Goal: Transaction & Acquisition: Subscribe to service/newsletter

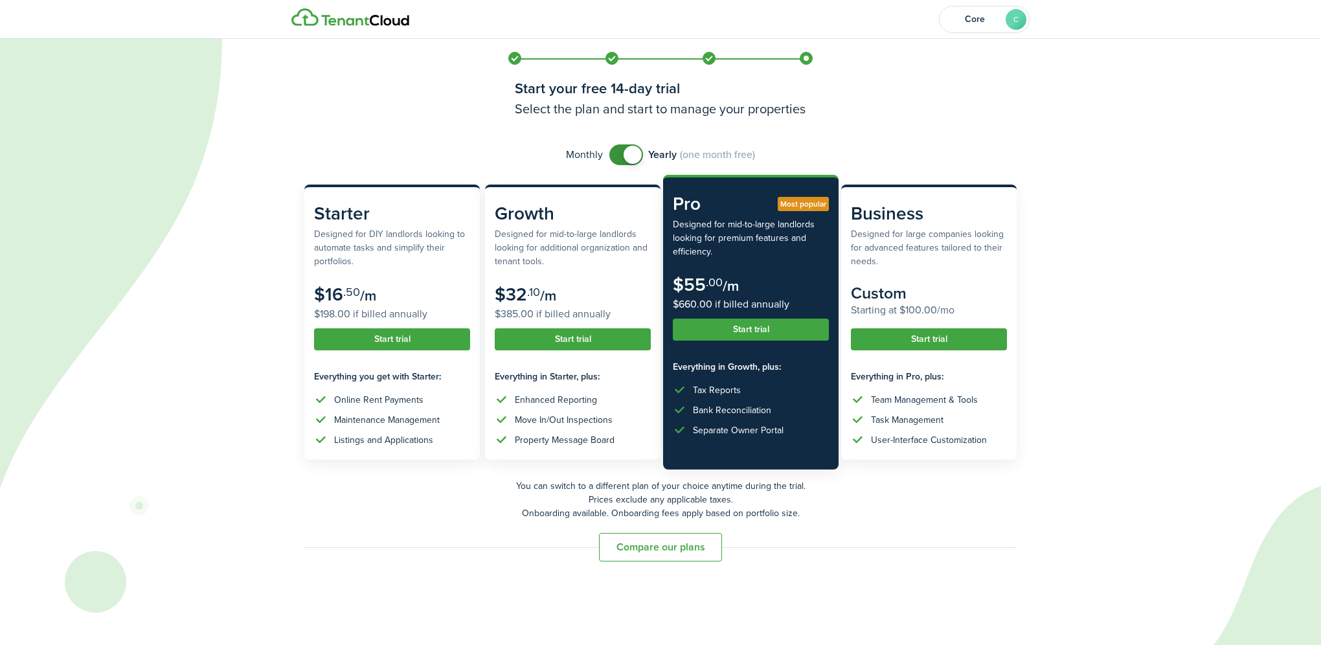
checkbox input "false"
click at [622, 155] on span at bounding box center [626, 154] width 13 height 21
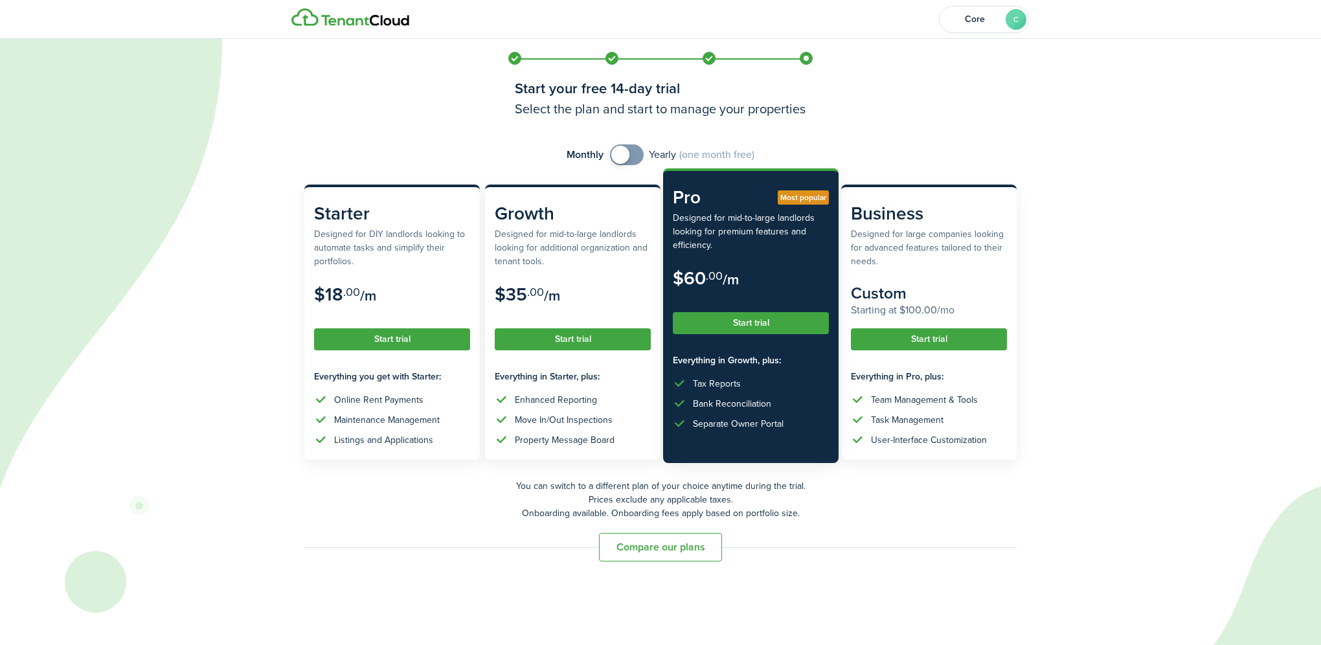
click at [746, 328] on button "Start trial" at bounding box center [751, 323] width 156 height 22
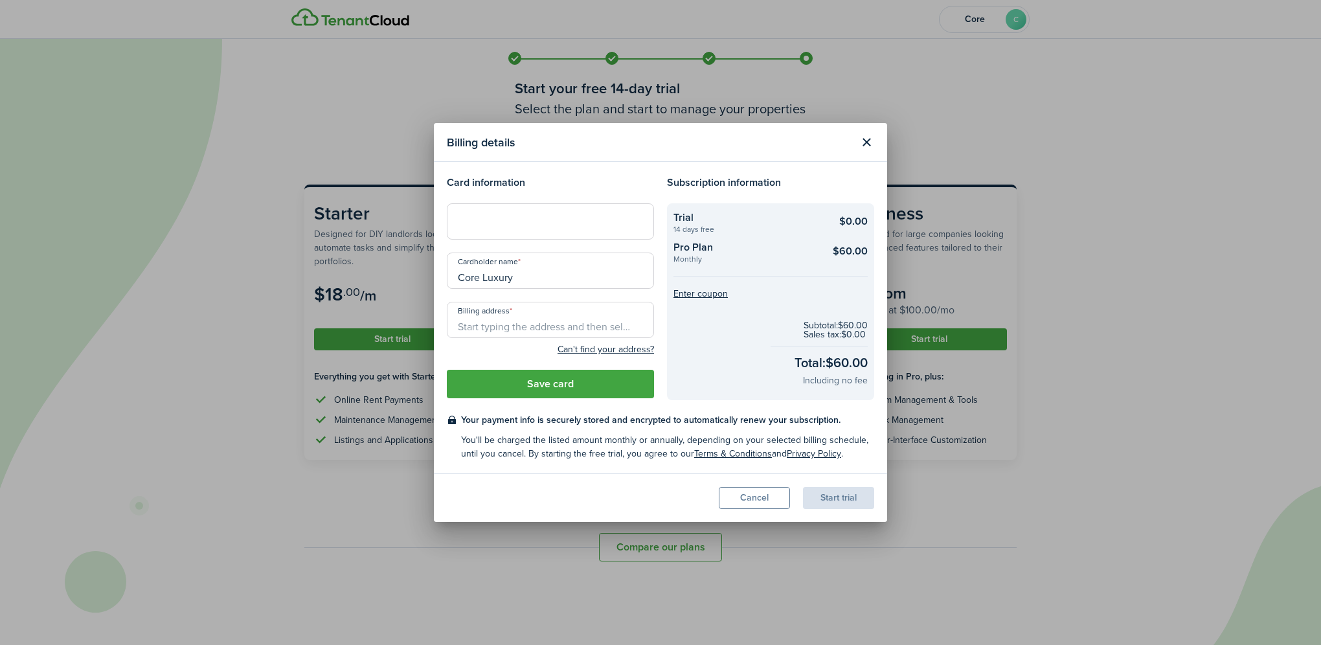
click at [583, 230] on div at bounding box center [550, 221] width 207 height 36
click at [583, 332] on input "Billing address" at bounding box center [550, 320] width 207 height 36
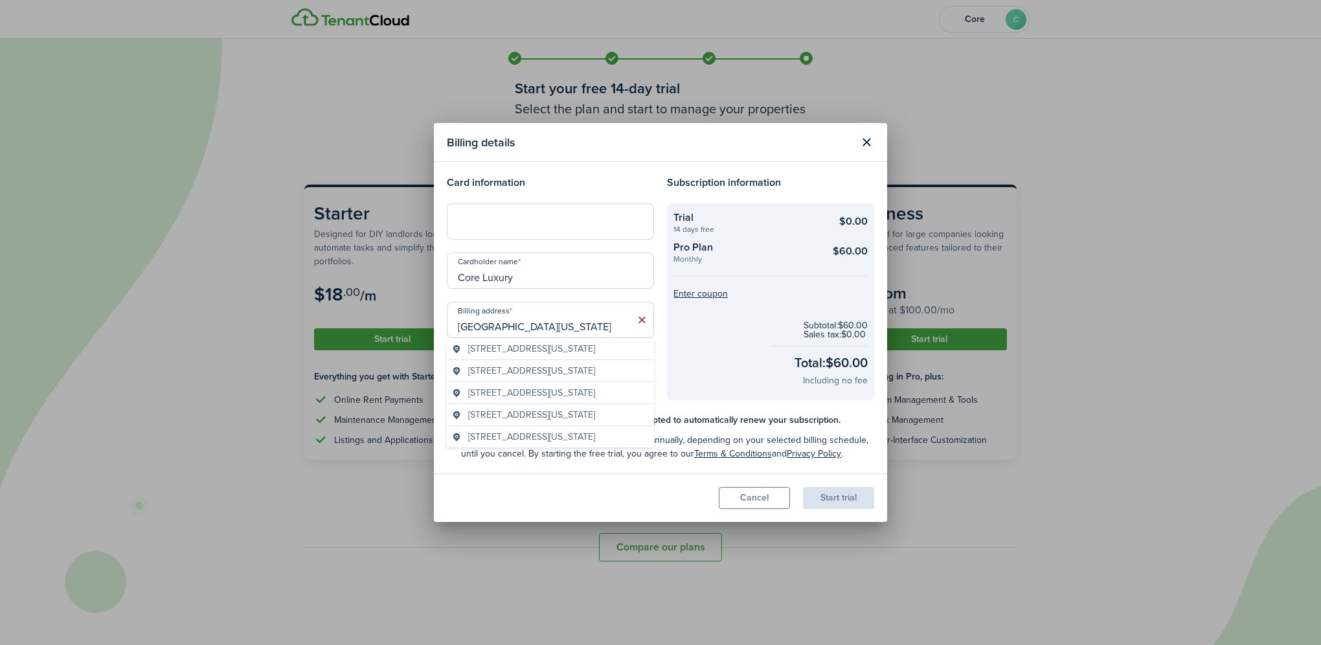
click at [526, 350] on span "[STREET_ADDRESS][US_STATE]" at bounding box center [531, 349] width 127 height 14
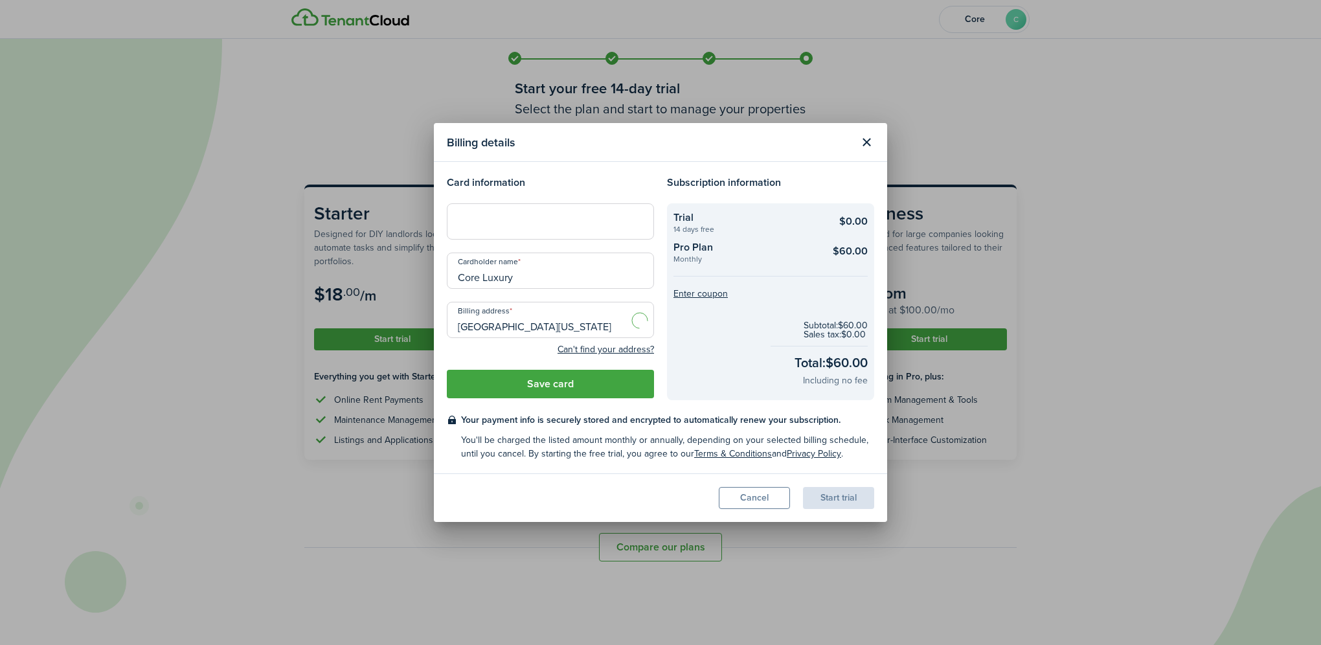
type input "[STREET_ADDRESS][US_STATE]"
click at [531, 389] on button "Save card" at bounding box center [550, 384] width 207 height 29
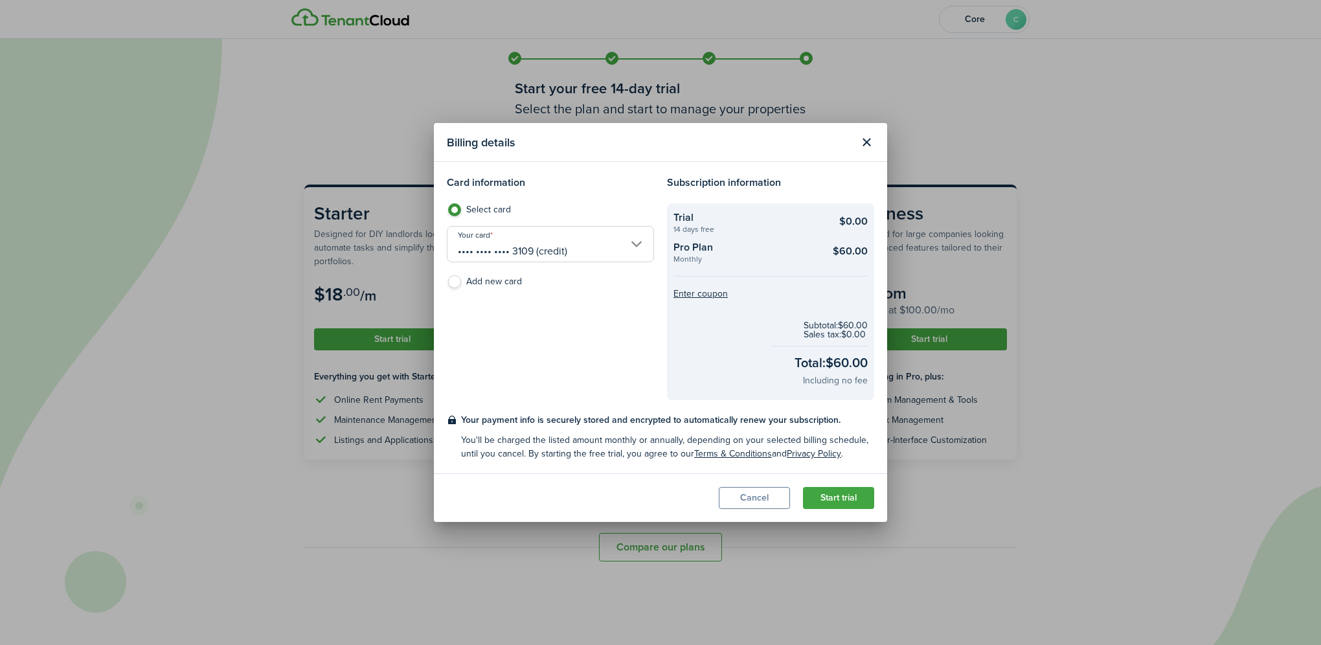
click at [851, 496] on button "Start trial" at bounding box center [838, 498] width 71 height 22
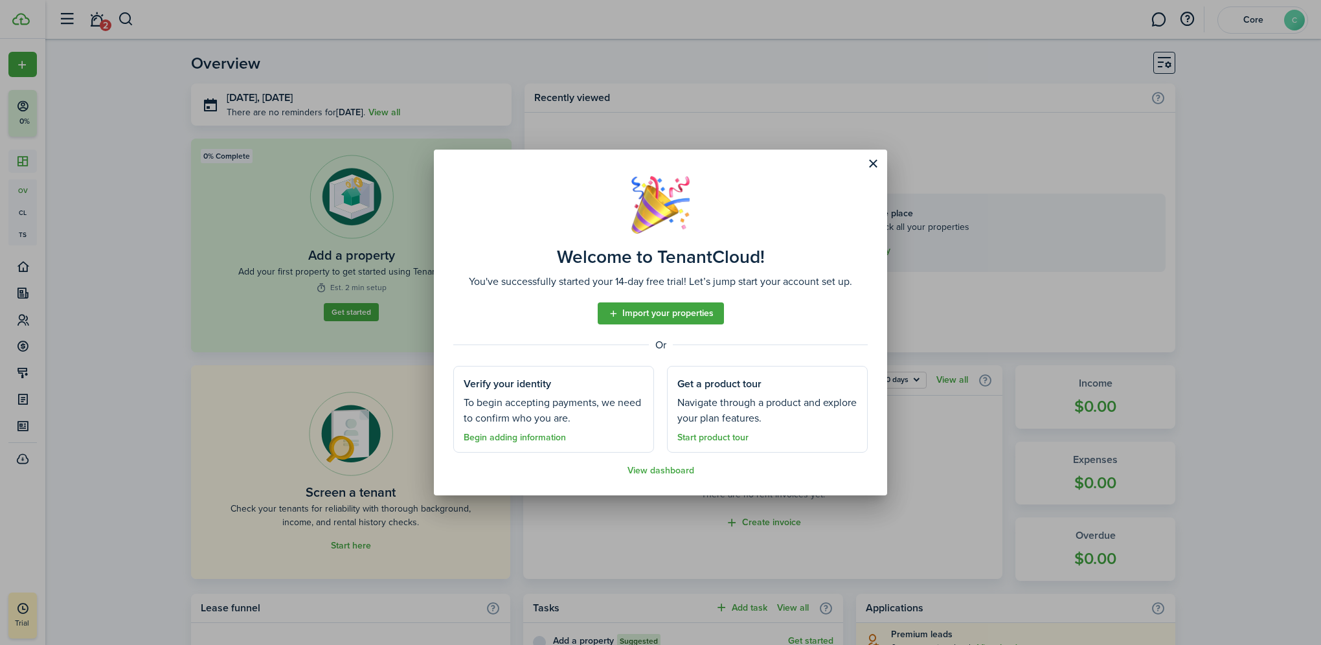
click at [710, 439] on link "Start product tour" at bounding box center [713, 438] width 71 height 10
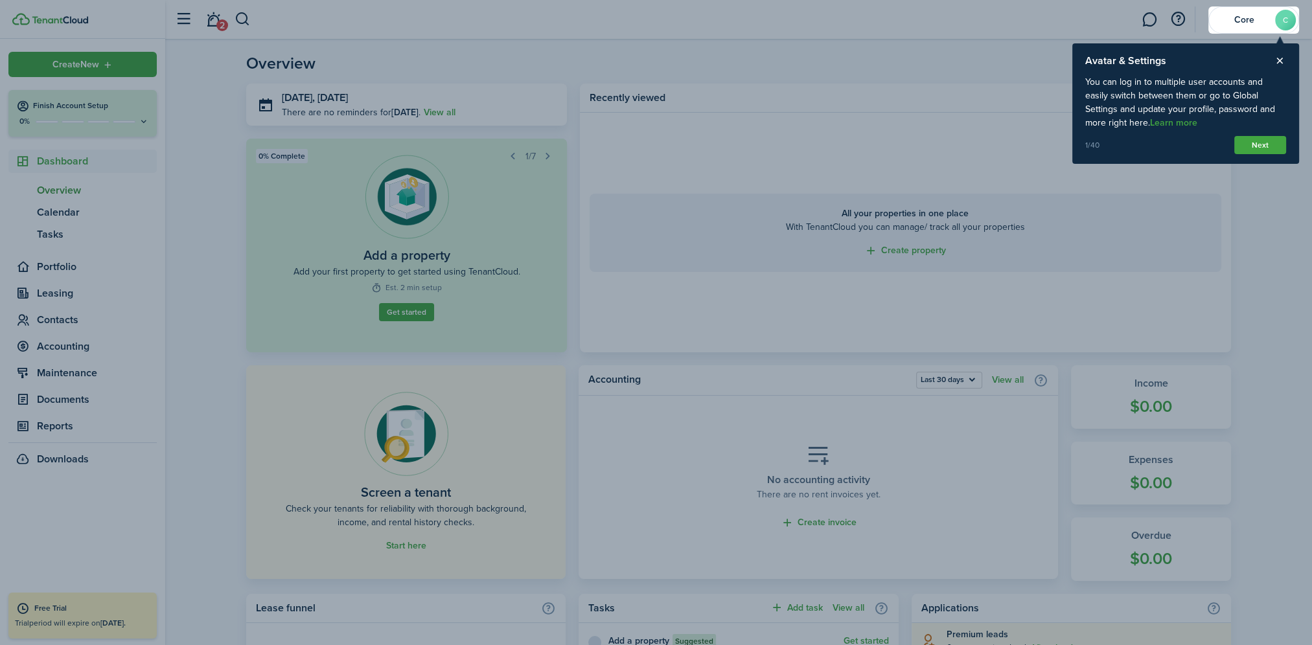
click at [1280, 63] on button "Close product tour" at bounding box center [1280, 61] width 12 height 12
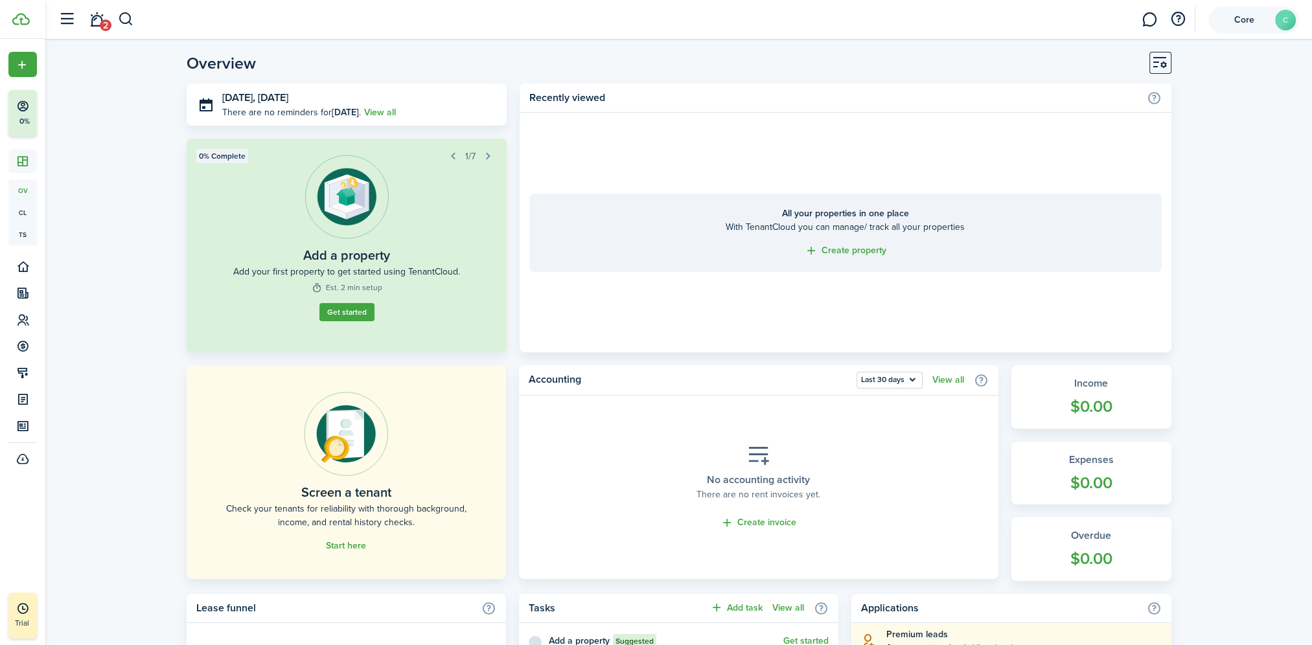
click at [1281, 25] on avatar-text "C" at bounding box center [1285, 20] width 21 height 21
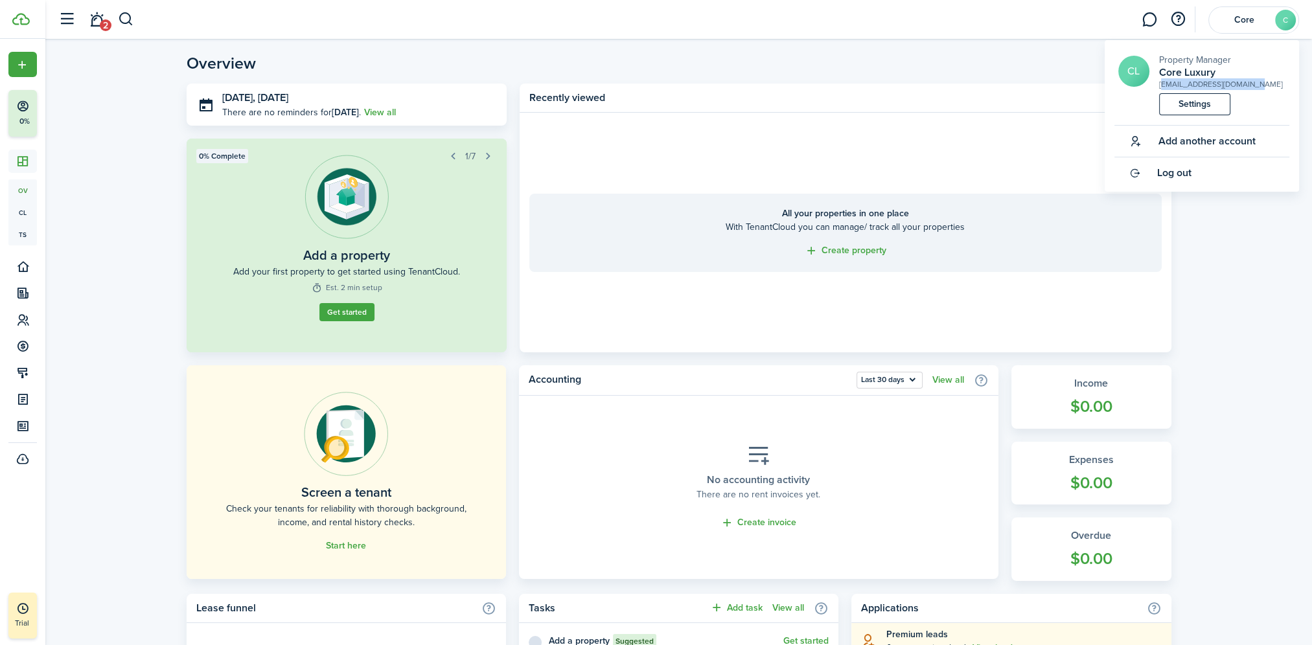
drag, startPoint x: 1250, startPoint y: 84, endPoint x: 1160, endPoint y: 86, distance: 90.1
click at [1160, 86] on short-info-main "CL Property Manager Core Luxury [EMAIL_ADDRESS][DOMAIN_NAME]" at bounding box center [1203, 71] width 171 height 37
click at [990, 60] on header-page "Overview" at bounding box center [679, 68] width 985 height 32
